Goal: Task Accomplishment & Management: Complete application form

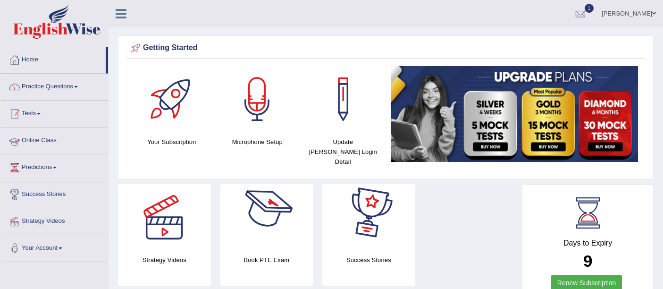
click at [31, 77] on link "Practice Questions" at bounding box center [54, 86] width 108 height 24
click at [54, 84] on link "Practice Questions" at bounding box center [54, 86] width 108 height 24
click at [53, 86] on link "Practice Questions" at bounding box center [54, 86] width 108 height 24
click at [54, 87] on link "Practice Questions" at bounding box center [54, 86] width 108 height 24
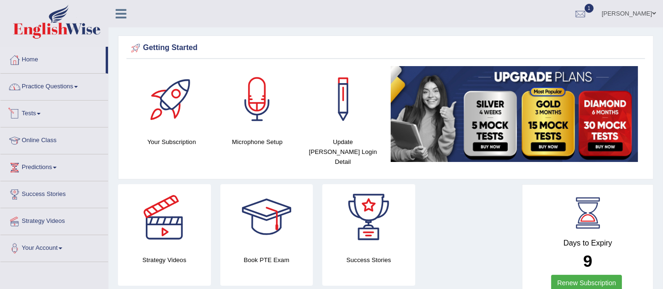
click at [68, 90] on link "Practice Questions" at bounding box center [54, 86] width 108 height 24
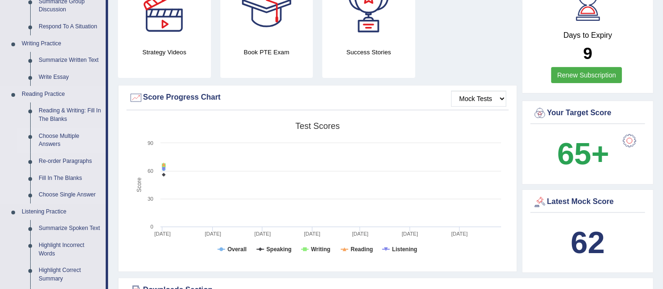
scroll to position [210, 0]
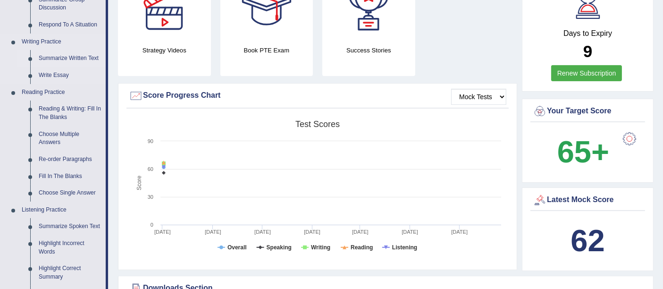
click at [69, 58] on link "Summarize Written Text" at bounding box center [69, 58] width 71 height 17
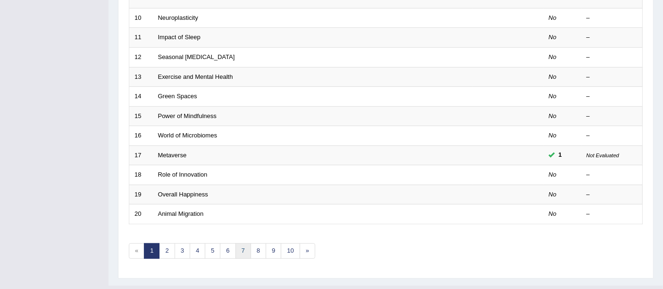
click at [240, 243] on link "7" at bounding box center [244, 251] width 16 height 16
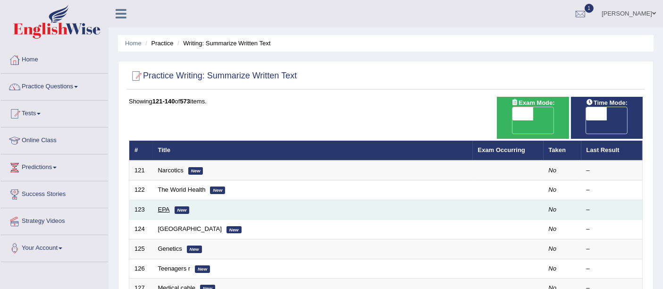
click at [167, 206] on link "EPA" at bounding box center [164, 209] width 12 height 7
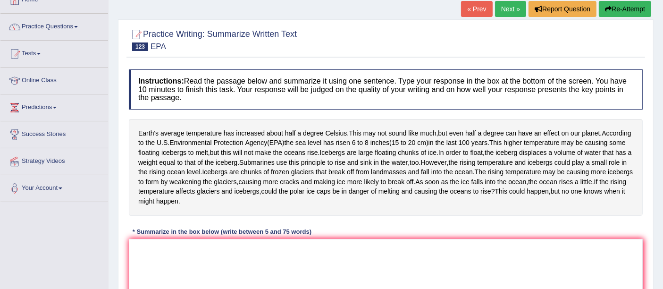
scroll to position [105, 0]
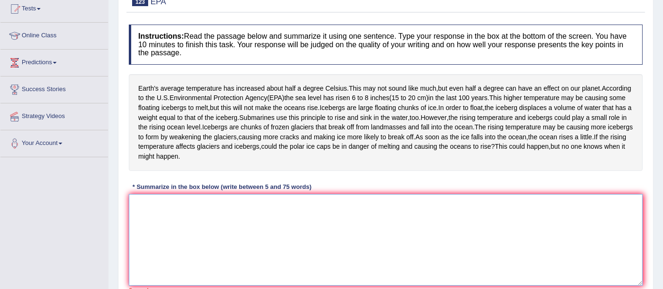
click at [238, 245] on textarea at bounding box center [386, 240] width 514 height 92
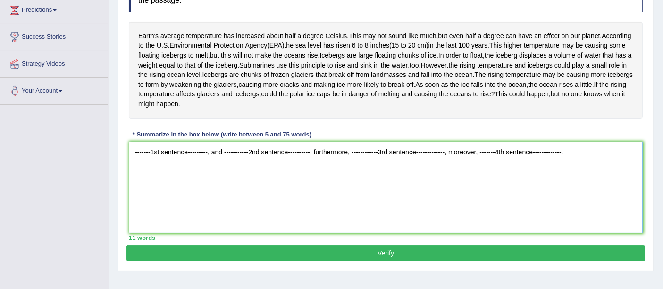
type textarea "-------1st sentence---------, and -----------2nd sentence----------, furthermor…"
drag, startPoint x: 187, startPoint y: 188, endPoint x: 261, endPoint y: 200, distance: 74.1
click at [114, 190] on div "Home Practice Writing: Summarize Written Text EPA « Prev Next » Report Question…" at bounding box center [386, 79] width 555 height 472
drag, startPoint x: 574, startPoint y: 190, endPoint x: 31, endPoint y: 187, distance: 543.0
click at [31, 187] on div "Toggle navigation Home Practice Questions Speaking Practice Read Aloud Repeat S…" at bounding box center [331, 88] width 663 height 491
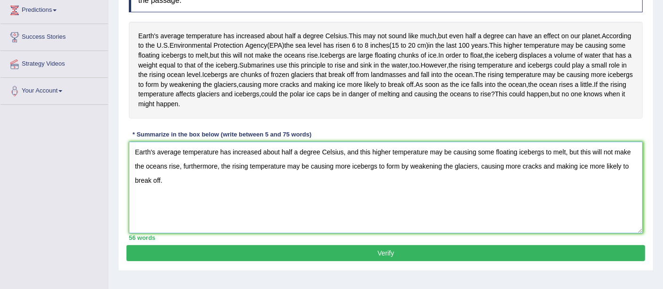
type textarea "Earth's average temperature has increased about half a degree Celsius, and this…"
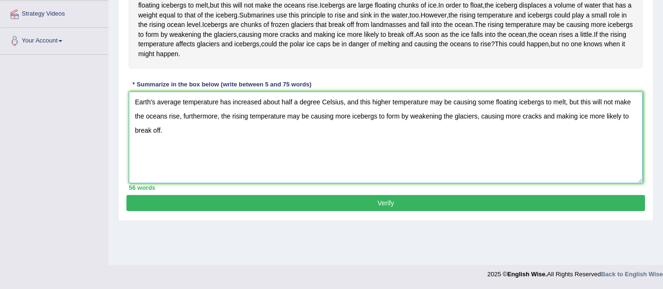
scroll to position [0, 0]
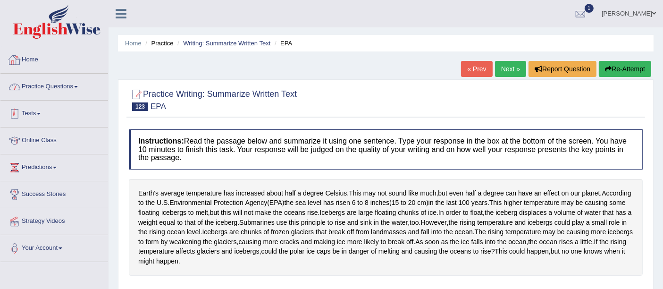
click at [0, 60] on div "Home Practice Questions Speaking Practice Read Aloud Repeat Sentence Describe I…" at bounding box center [54, 154] width 122 height 215
drag, startPoint x: 28, startPoint y: 90, endPoint x: 38, endPoint y: 87, distance: 10.3
click at [28, 90] on link "Practice Questions" at bounding box center [54, 86] width 108 height 24
click at [43, 85] on link "Practice Questions" at bounding box center [54, 86] width 108 height 24
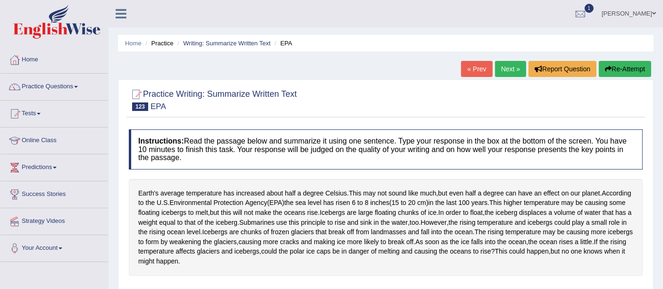
click at [43, 85] on link "Practice Questions" at bounding box center [54, 86] width 108 height 24
click at [59, 86] on link "Practice Questions" at bounding box center [54, 86] width 108 height 24
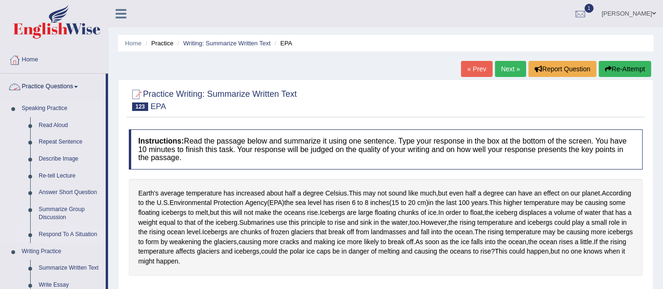
scroll to position [210, 0]
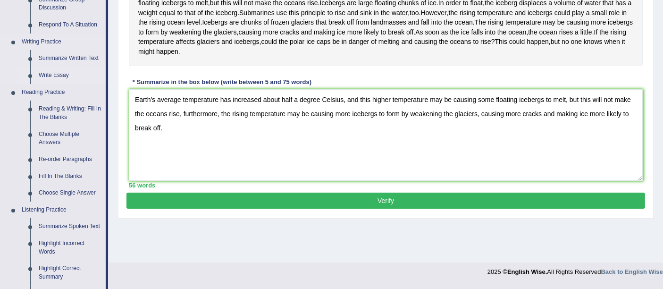
click at [63, 76] on link "Write Essay" at bounding box center [69, 75] width 71 height 17
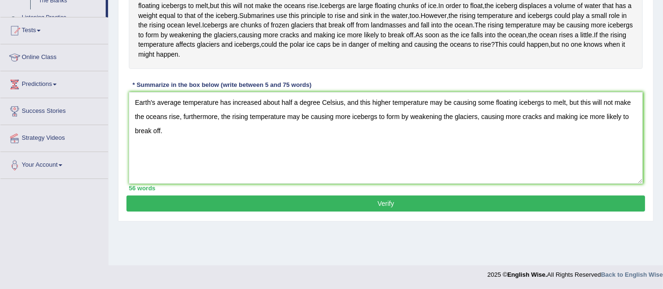
scroll to position [120, 0]
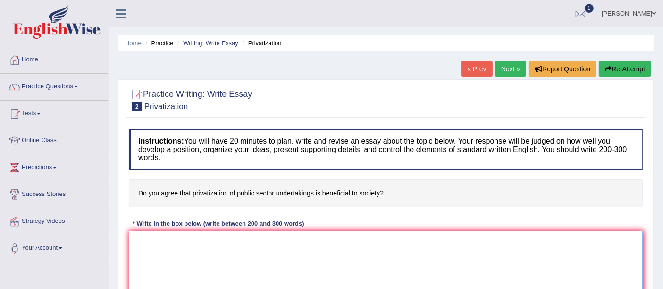
click at [186, 252] on textarea at bounding box center [386, 277] width 514 height 92
paste textarea "The increasing influence of (essay topic) on our lives has ignited numerous dis…"
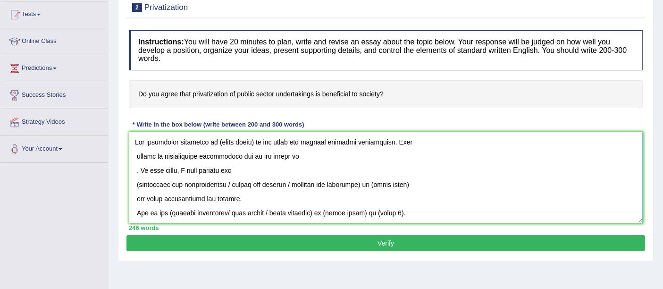
scroll to position [136, 0]
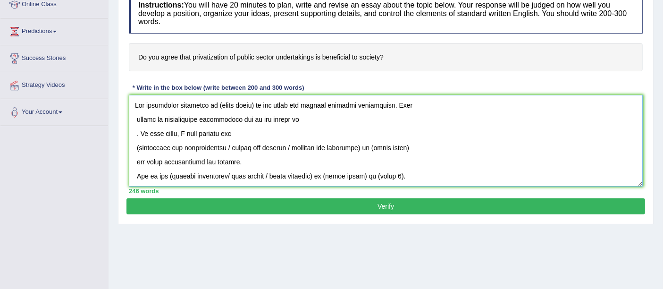
drag, startPoint x: 218, startPoint y: 105, endPoint x: 282, endPoint y: 105, distance: 64.7
click at [255, 105] on textarea at bounding box center [386, 141] width 514 height 92
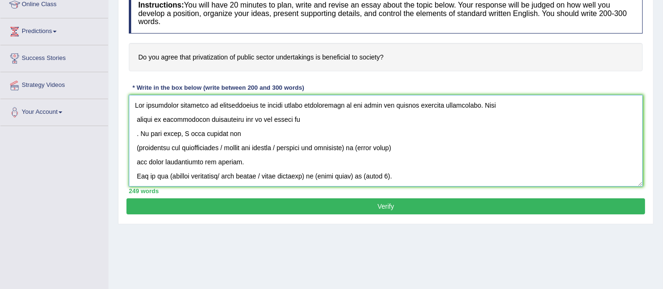
drag, startPoint x: 137, startPoint y: 118, endPoint x: 150, endPoint y: 118, distance: 12.3
click at [137, 118] on textarea at bounding box center [386, 141] width 514 height 92
click at [136, 102] on textarea at bounding box center [386, 141] width 514 height 92
click at [133, 131] on textarea at bounding box center [386, 141] width 514 height 92
click at [136, 131] on textarea at bounding box center [386, 141] width 514 height 92
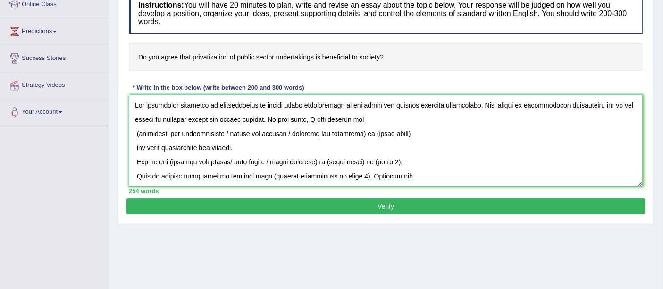
drag, startPoint x: 137, startPoint y: 134, endPoint x: 188, endPoint y: 134, distance: 50.5
click at [137, 134] on textarea at bounding box center [386, 141] width 514 height 92
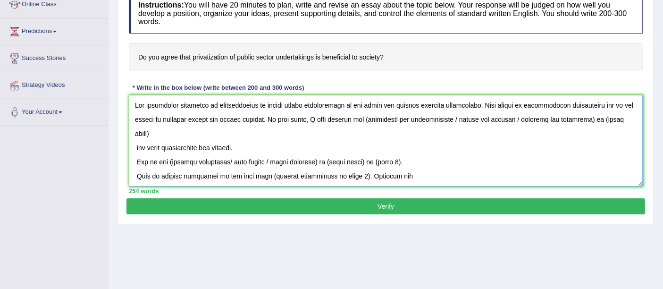
drag, startPoint x: 368, startPoint y: 114, endPoint x: 406, endPoint y: 115, distance: 37.8
click at [368, 114] on textarea at bounding box center [386, 141] width 514 height 92
drag, startPoint x: 458, startPoint y: 117, endPoint x: 594, endPoint y: 119, distance: 136.0
click at [594, 119] on textarea at bounding box center [386, 141] width 514 height 92
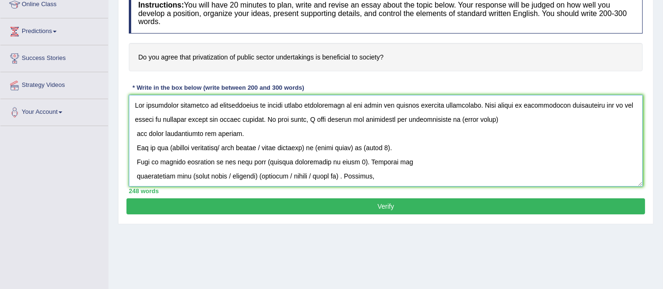
drag, startPoint x: 467, startPoint y: 119, endPoint x: 512, endPoint y: 119, distance: 44.9
click at [512, 118] on textarea at bounding box center [386, 141] width 514 height 92
click at [136, 136] on textarea at bounding box center [386, 141] width 514 height 92
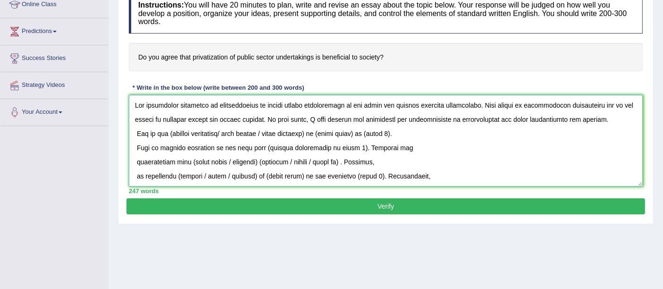
drag, startPoint x: 602, startPoint y: 119, endPoint x: 119, endPoint y: 107, distance: 483.2
click at [118, 107] on div "Practice Writing: Write Essay 2 Privatization Instructions: You will have 20 mi…" at bounding box center [386, 83] width 536 height 281
click at [611, 126] on textarea at bounding box center [386, 141] width 514 height 92
click at [607, 120] on textarea at bounding box center [386, 141] width 514 height 92
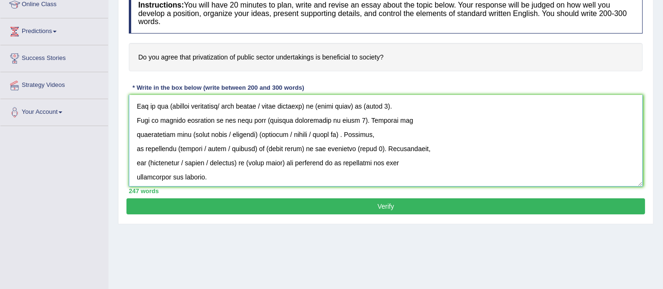
scroll to position [42, 0]
click at [172, 104] on textarea at bounding box center [386, 141] width 514 height 92
drag, startPoint x: 229, startPoint y: 105, endPoint x: 327, endPoint y: 100, distance: 98.4
click at [322, 101] on textarea at bounding box center [386, 141] width 514 height 92
drag, startPoint x: 237, startPoint y: 103, endPoint x: 273, endPoint y: 103, distance: 35.9
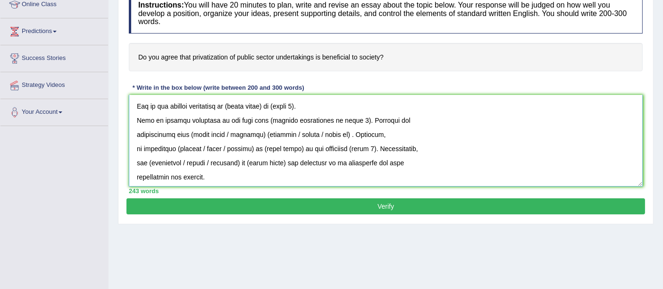
click at [273, 103] on textarea at bounding box center [386, 141] width 514 height 92
drag, startPoint x: 313, startPoint y: 106, endPoint x: 282, endPoint y: 109, distance: 30.9
click at [282, 109] on textarea at bounding box center [386, 141] width 514 height 92
click at [139, 122] on textarea at bounding box center [386, 141] width 514 height 92
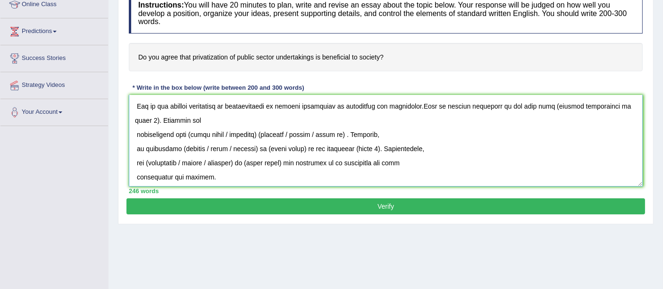
scroll to position [28, 0]
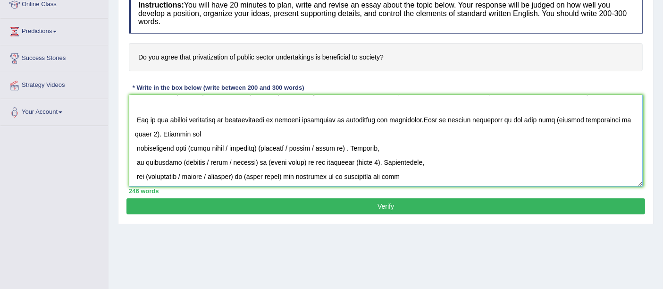
drag, startPoint x: 137, startPoint y: 121, endPoint x: 160, endPoint y: 122, distance: 22.7
click at [137, 121] on textarea at bounding box center [386, 141] width 514 height 92
drag, startPoint x: 542, startPoint y: 116, endPoint x: 142, endPoint y: 136, distance: 400.9
click at [142, 136] on textarea at bounding box center [386, 141] width 514 height 92
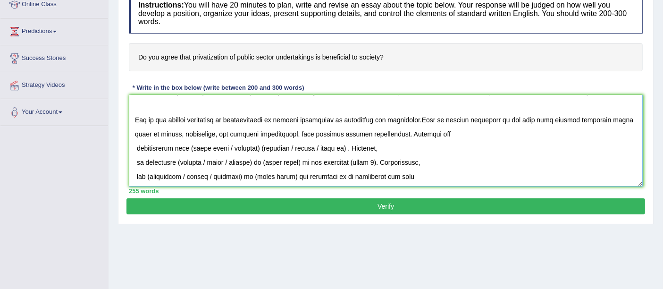
drag, startPoint x: 137, startPoint y: 148, endPoint x: 143, endPoint y: 146, distance: 6.6
click at [140, 148] on textarea at bounding box center [386, 141] width 514 height 92
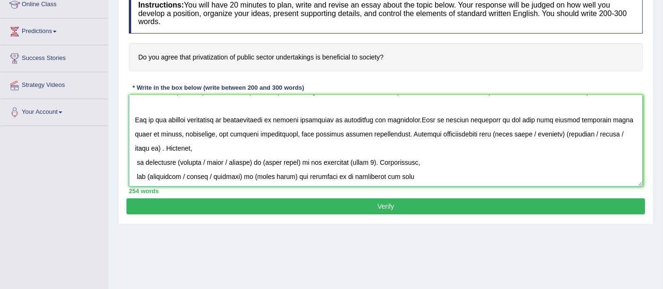
scroll to position [13, 0]
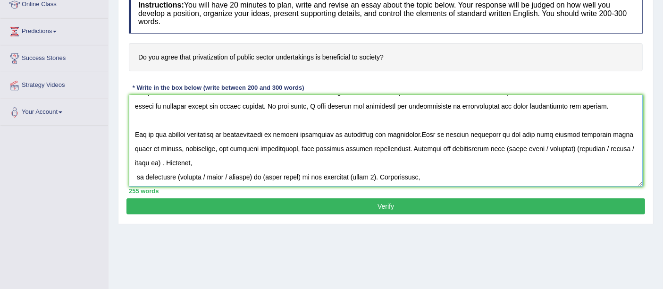
click at [305, 149] on textarea at bounding box center [386, 141] width 514 height 92
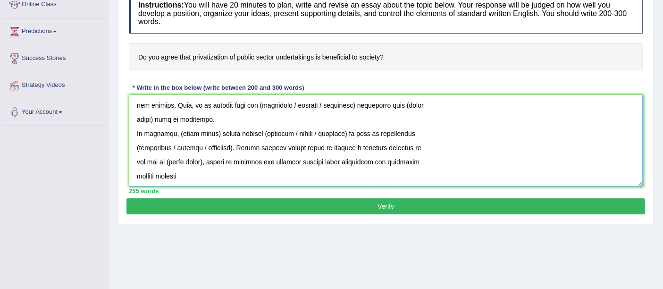
scroll to position [0, 0]
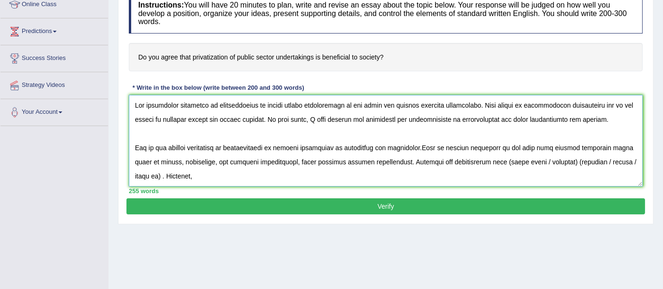
drag, startPoint x: 497, startPoint y: 148, endPoint x: 160, endPoint y: 174, distance: 338.1
click at [160, 174] on textarea at bounding box center [386, 141] width 514 height 92
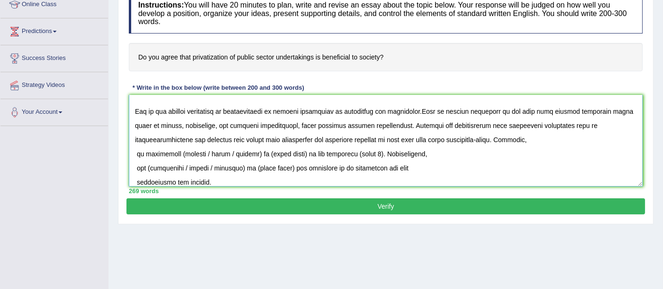
scroll to position [52, 0]
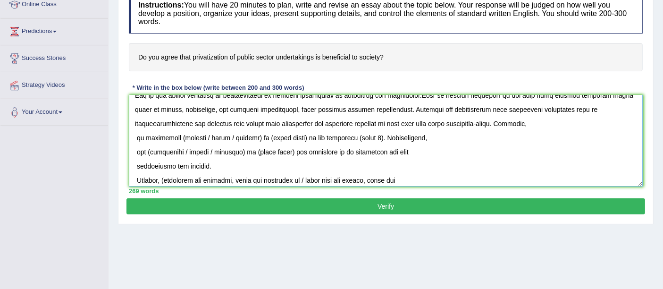
click at [137, 135] on textarea at bounding box center [386, 141] width 514 height 92
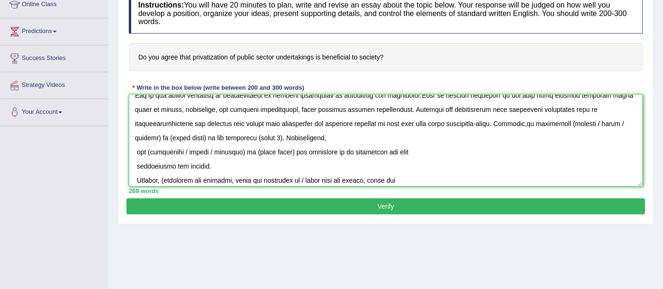
scroll to position [38, 0]
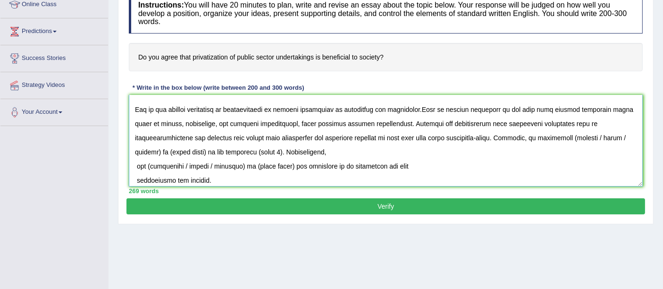
click at [594, 135] on textarea at bounding box center [386, 141] width 514 height 92
drag, startPoint x: 614, startPoint y: 137, endPoint x: 232, endPoint y: 153, distance: 381.8
click at [232, 153] on textarea at bounding box center [386, 141] width 514 height 92
drag, startPoint x: 620, startPoint y: 137, endPoint x: 247, endPoint y: 150, distance: 373.2
click at [247, 150] on textarea at bounding box center [386, 141] width 514 height 92
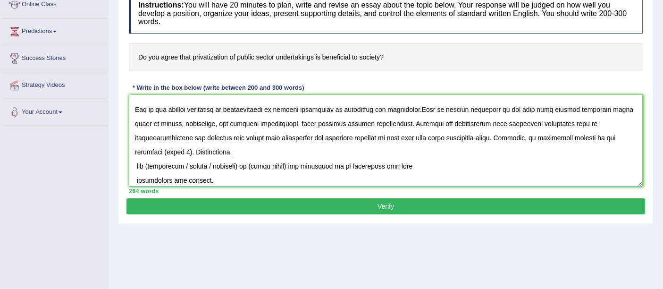
click at [314, 154] on textarea at bounding box center [386, 141] width 514 height 92
click at [151, 149] on textarea at bounding box center [386, 141] width 514 height 92
drag, startPoint x: 161, startPoint y: 150, endPoint x: 178, endPoint y: 145, distance: 17.2
click at [183, 149] on textarea at bounding box center [386, 141] width 514 height 92
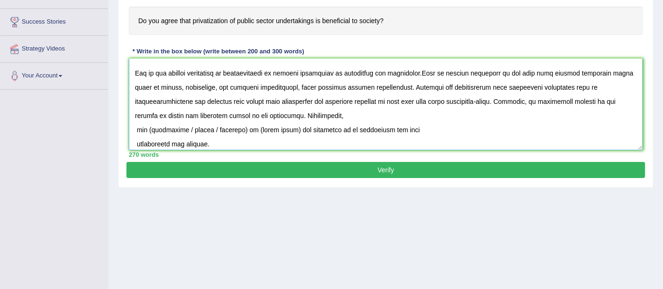
scroll to position [189, 0]
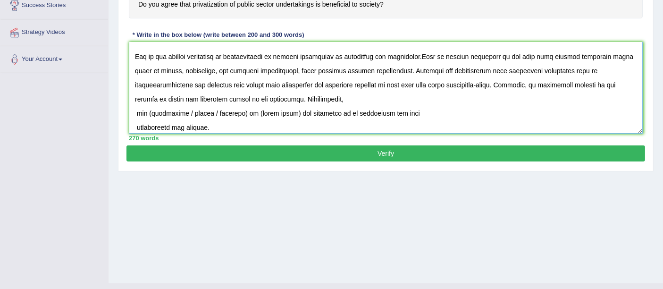
click at [297, 98] on textarea at bounding box center [386, 88] width 514 height 92
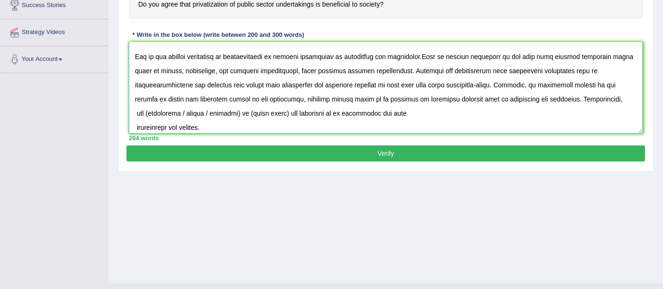
click at [136, 113] on textarea at bounding box center [386, 88] width 514 height 92
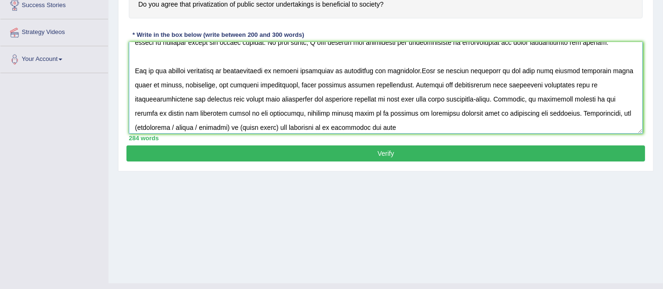
click at [137, 126] on textarea at bounding box center [386, 88] width 514 height 92
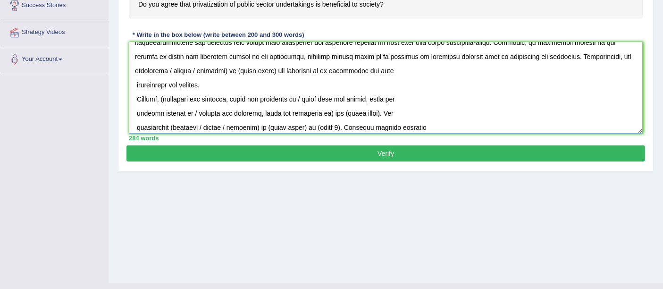
scroll to position [102, 0]
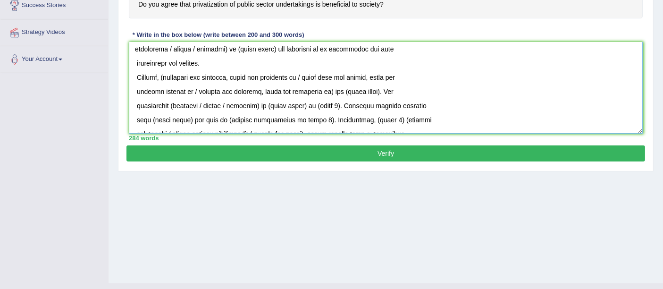
drag, startPoint x: 169, startPoint y: 127, endPoint x: 232, endPoint y: 49, distance: 100.8
click at [232, 49] on textarea at bounding box center [386, 88] width 514 height 92
drag, startPoint x: 179, startPoint y: 48, endPoint x: 217, endPoint y: 49, distance: 38.3
click at [217, 49] on textarea at bounding box center [386, 88] width 514 height 92
drag, startPoint x: 135, startPoint y: 66, endPoint x: 143, endPoint y: 65, distance: 8.1
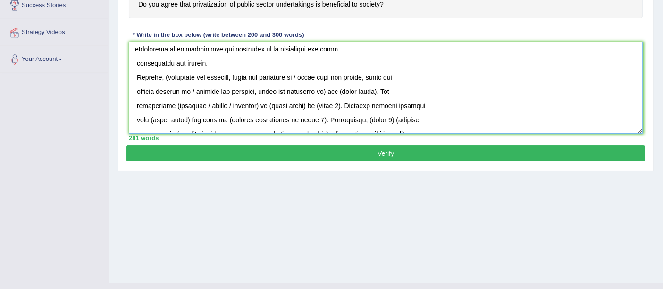
click at [135, 66] on textarea at bounding box center [386, 88] width 514 height 92
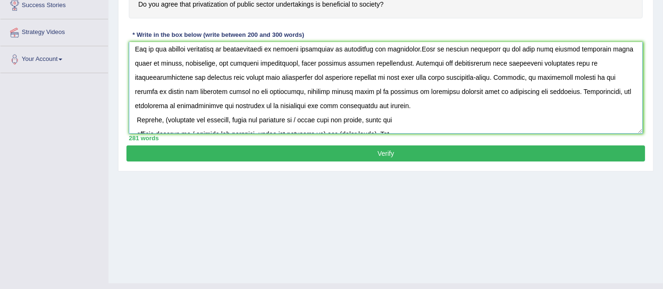
scroll to position [45, 0]
drag, startPoint x: 129, startPoint y: 51, endPoint x: 411, endPoint y: 112, distance: 288.5
click at [411, 112] on textarea at bounding box center [386, 88] width 514 height 92
click at [407, 107] on textarea at bounding box center [386, 88] width 514 height 92
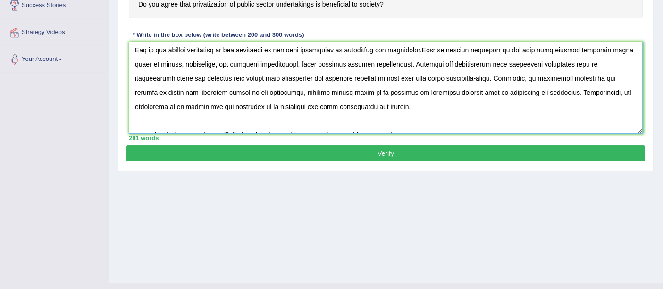
click at [428, 103] on textarea at bounding box center [386, 88] width 514 height 92
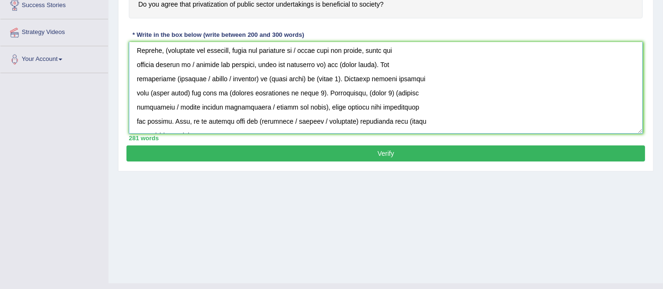
scroll to position [129, 0]
click at [166, 52] on textarea at bounding box center [386, 88] width 514 height 92
drag, startPoint x: 302, startPoint y: 51, endPoint x: 320, endPoint y: 62, distance: 21.5
click at [320, 62] on textarea at bounding box center [386, 88] width 514 height 92
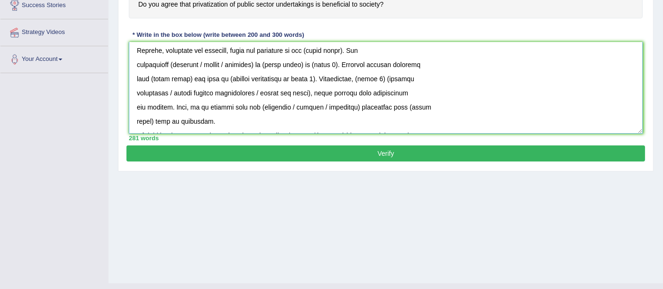
scroll to position [115, 0]
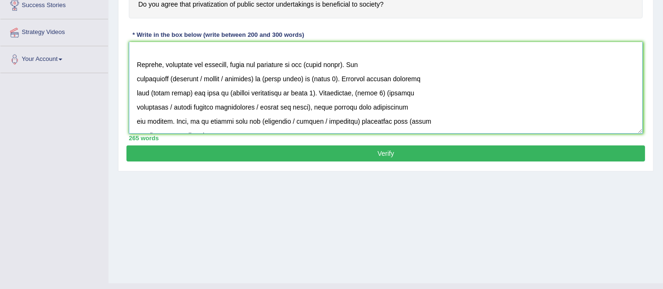
drag, startPoint x: 315, startPoint y: 63, endPoint x: 352, endPoint y: 64, distance: 37.3
click at [352, 64] on textarea at bounding box center [386, 88] width 514 height 92
drag, startPoint x: 403, startPoint y: 64, endPoint x: 331, endPoint y: 82, distance: 74.1
click at [331, 82] on textarea at bounding box center [386, 88] width 514 height 92
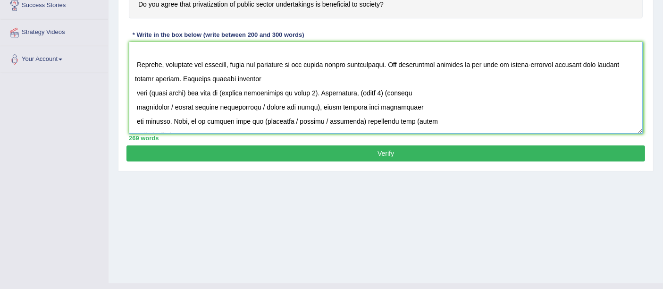
click at [136, 91] on textarea at bounding box center [386, 88] width 514 height 92
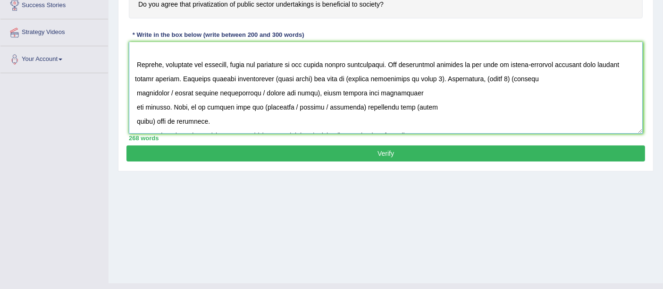
scroll to position [101, 0]
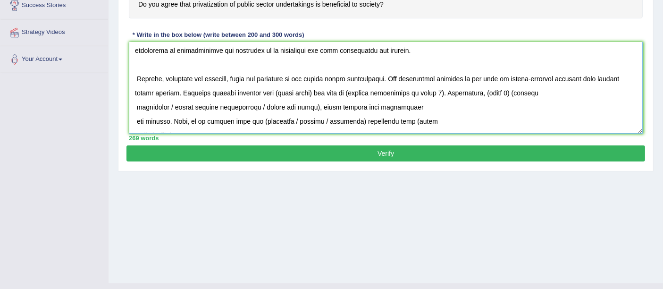
drag, startPoint x: 261, startPoint y: 92, endPoint x: 290, endPoint y: 94, distance: 29.3
click at [290, 94] on textarea at bounding box center [386, 88] width 514 height 92
drag, startPoint x: 322, startPoint y: 93, endPoint x: 430, endPoint y: 93, distance: 108.6
click at [430, 93] on textarea at bounding box center [386, 88] width 514 height 92
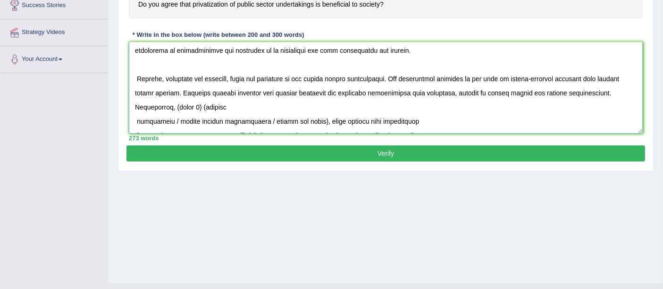
click at [133, 109] on textarea at bounding box center [386, 88] width 514 height 92
drag, startPoint x: 133, startPoint y: 108, endPoint x: 159, endPoint y: 108, distance: 25.5
click at [159, 108] on textarea at bounding box center [386, 88] width 514 height 92
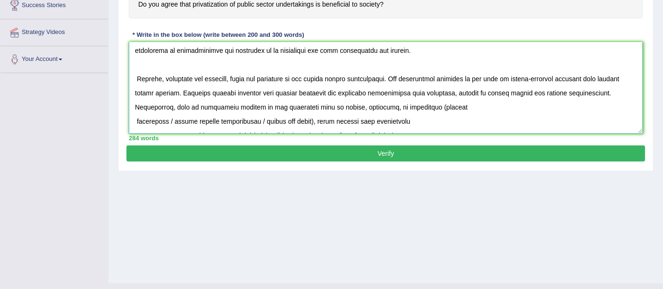
click at [384, 107] on textarea at bounding box center [386, 88] width 514 height 92
drag, startPoint x: 136, startPoint y: 126, endPoint x: 148, endPoint y: 124, distance: 12.4
click at [136, 126] on textarea at bounding box center [386, 88] width 514 height 92
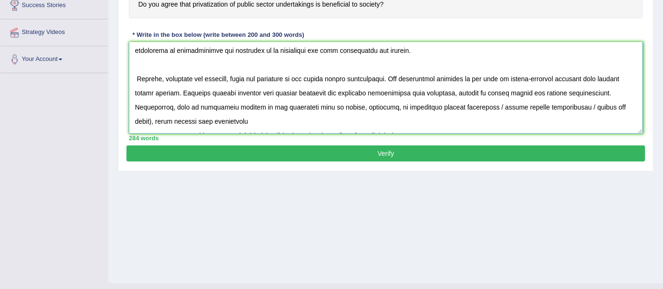
drag, startPoint x: 439, startPoint y: 107, endPoint x: 583, endPoint y: 104, distance: 144.1
click at [583, 104] on textarea at bounding box center [386, 88] width 514 height 92
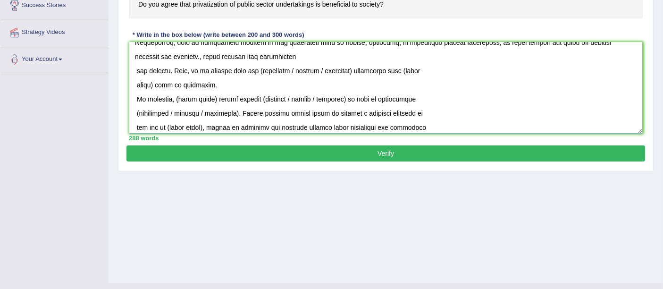
scroll to position [184, 0]
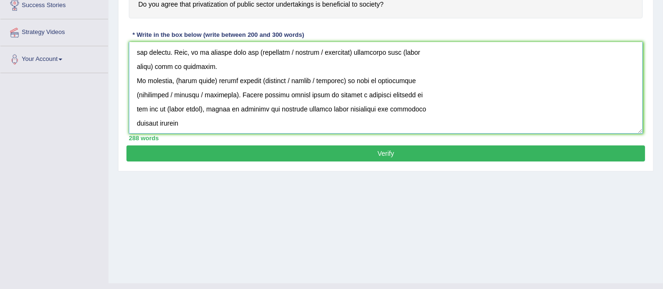
drag, startPoint x: 134, startPoint y: 117, endPoint x: 230, endPoint y: 60, distance: 111.8
click at [230, 60] on textarea at bounding box center [386, 88] width 514 height 92
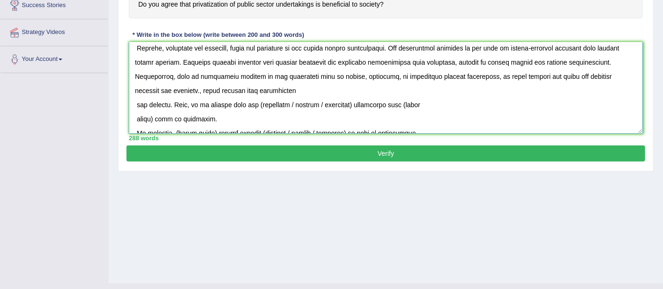
click at [172, 104] on textarea at bounding box center [386, 88] width 514 height 92
drag, startPoint x: 170, startPoint y: 104, endPoint x: 134, endPoint y: 91, distance: 38.7
click at [134, 91] on textarea at bounding box center [386, 88] width 514 height 92
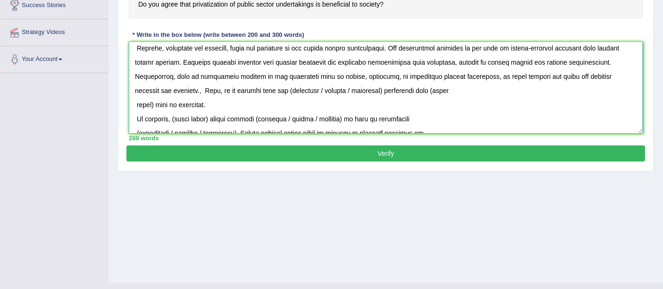
scroll to position [118, 0]
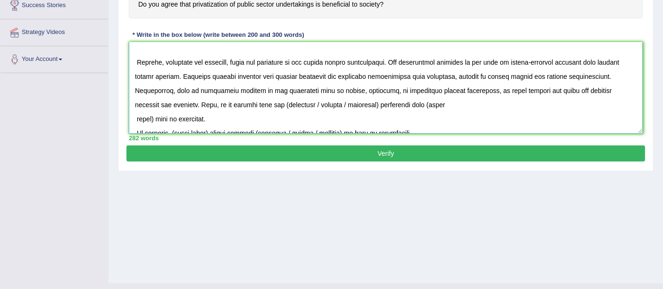
drag, startPoint x: 138, startPoint y: 103, endPoint x: 189, endPoint y: 86, distance: 53.5
click at [138, 103] on textarea at bounding box center [386, 88] width 514 height 92
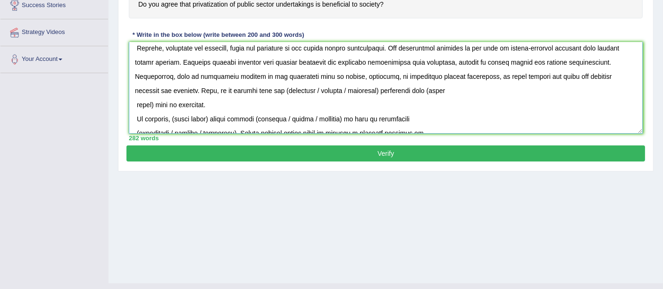
click at [213, 93] on textarea at bounding box center [386, 88] width 514 height 92
drag, startPoint x: 246, startPoint y: 89, endPoint x: 303, endPoint y: 93, distance: 57.3
click at [303, 93] on textarea at bounding box center [386, 88] width 514 height 92
drag, startPoint x: 153, startPoint y: 103, endPoint x: 291, endPoint y: 83, distance: 139.8
click at [291, 83] on textarea at bounding box center [386, 88] width 514 height 92
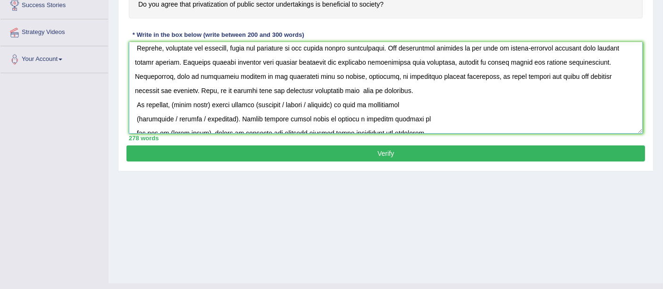
scroll to position [117, 0]
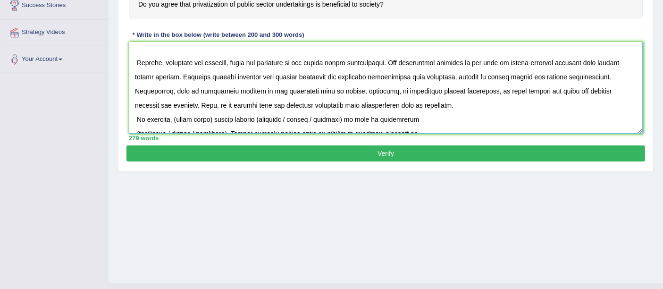
drag, startPoint x: 390, startPoint y: 103, endPoint x: 130, endPoint y: 62, distance: 262.9
click at [130, 62] on textarea at bounding box center [386, 88] width 514 height 92
click at [427, 114] on textarea at bounding box center [386, 88] width 514 height 92
click at [398, 106] on textarea at bounding box center [386, 88] width 514 height 92
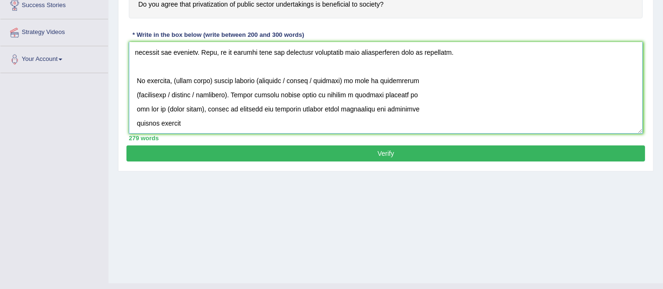
scroll to position [206, 0]
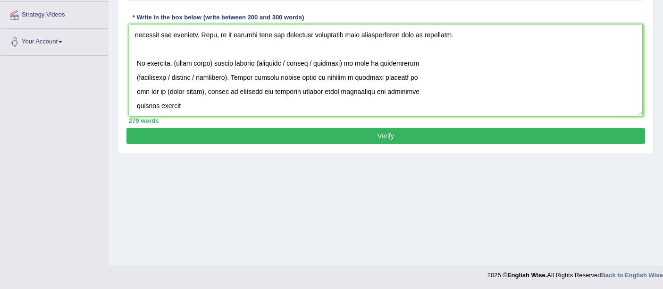
drag, startPoint x: 178, startPoint y: 60, endPoint x: 214, endPoint y: 60, distance: 36.8
click at [214, 60] on textarea at bounding box center [386, 71] width 514 height 92
click at [224, 64] on textarea at bounding box center [386, 71] width 514 height 92
drag, startPoint x: 248, startPoint y: 61, endPoint x: 307, endPoint y: 63, distance: 59.1
click at [307, 63] on textarea at bounding box center [386, 71] width 514 height 92
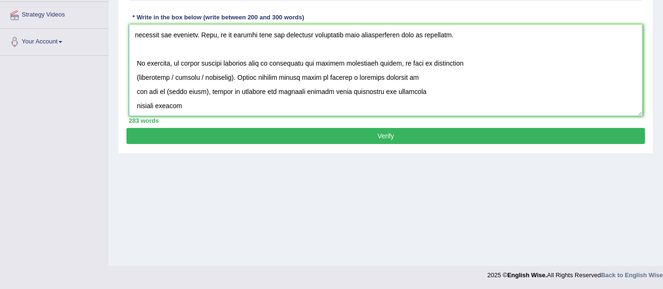
click at [139, 73] on textarea at bounding box center [386, 71] width 514 height 92
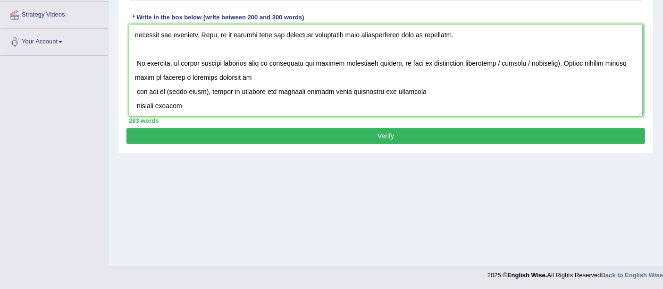
click at [137, 62] on textarea at bounding box center [386, 71] width 514 height 92
drag, startPoint x: 493, startPoint y: 64, endPoint x: 553, endPoint y: 65, distance: 60.0
click at [553, 65] on textarea at bounding box center [386, 71] width 514 height 92
type textarea "The increasing influence of privatization of public sector undertakings on our …"
click at [514, 62] on textarea at bounding box center [386, 71] width 514 height 92
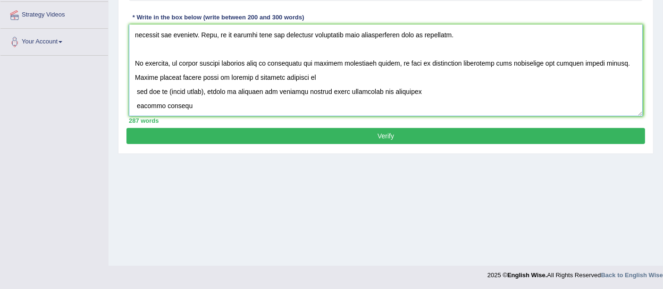
drag, startPoint x: 136, startPoint y: 90, endPoint x: 144, endPoint y: 88, distance: 7.8
click at [136, 90] on textarea at bounding box center [386, 71] width 514 height 92
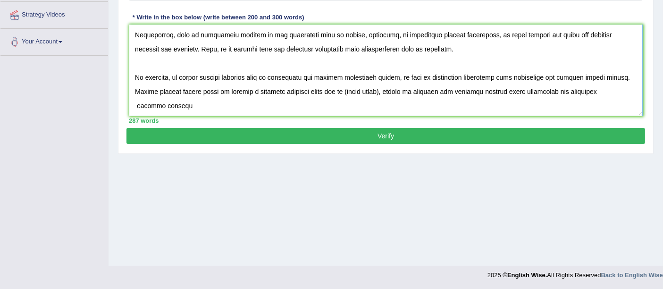
scroll to position [156, 0]
click at [410, 153] on div "Home Practice Writing: Write Essay Privatization « Prev Next » Report Question …" at bounding box center [386, 30] width 555 height 472
drag, startPoint x: 310, startPoint y: 91, endPoint x: 386, endPoint y: 88, distance: 75.6
click at [386, 88] on textarea at bounding box center [386, 71] width 514 height 92
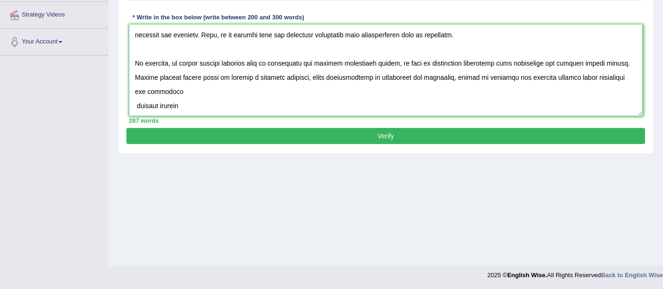
click at [136, 109] on textarea at bounding box center [386, 71] width 514 height 92
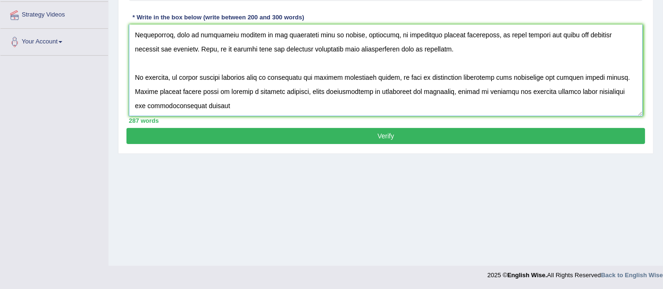
scroll to position [156, 0]
click at [219, 103] on textarea at bounding box center [386, 71] width 514 height 92
type textarea "The increasing influence of privatization of public sector undertakings on our …"
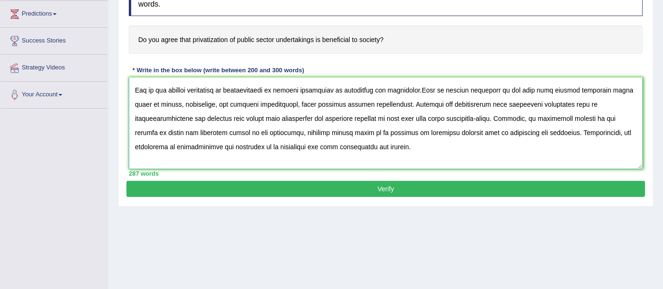
scroll to position [42, 0]
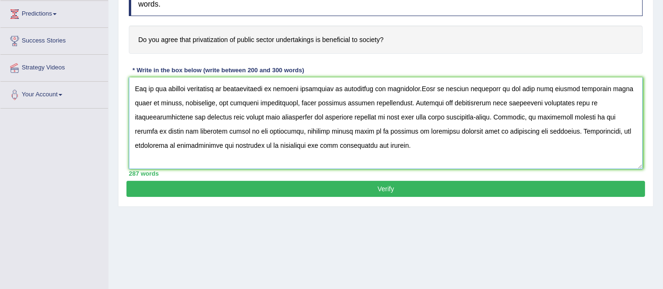
click at [465, 166] on textarea at bounding box center [386, 123] width 514 height 92
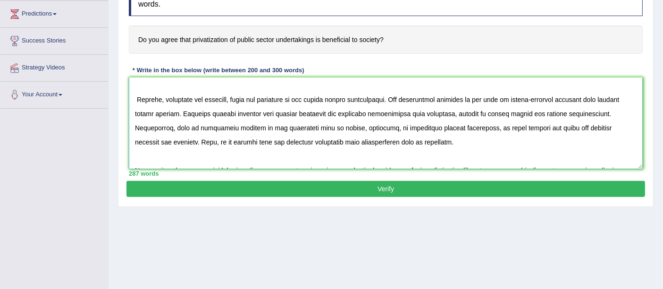
scroll to position [156, 0]
